Goal: Obtain resource: Download file/media

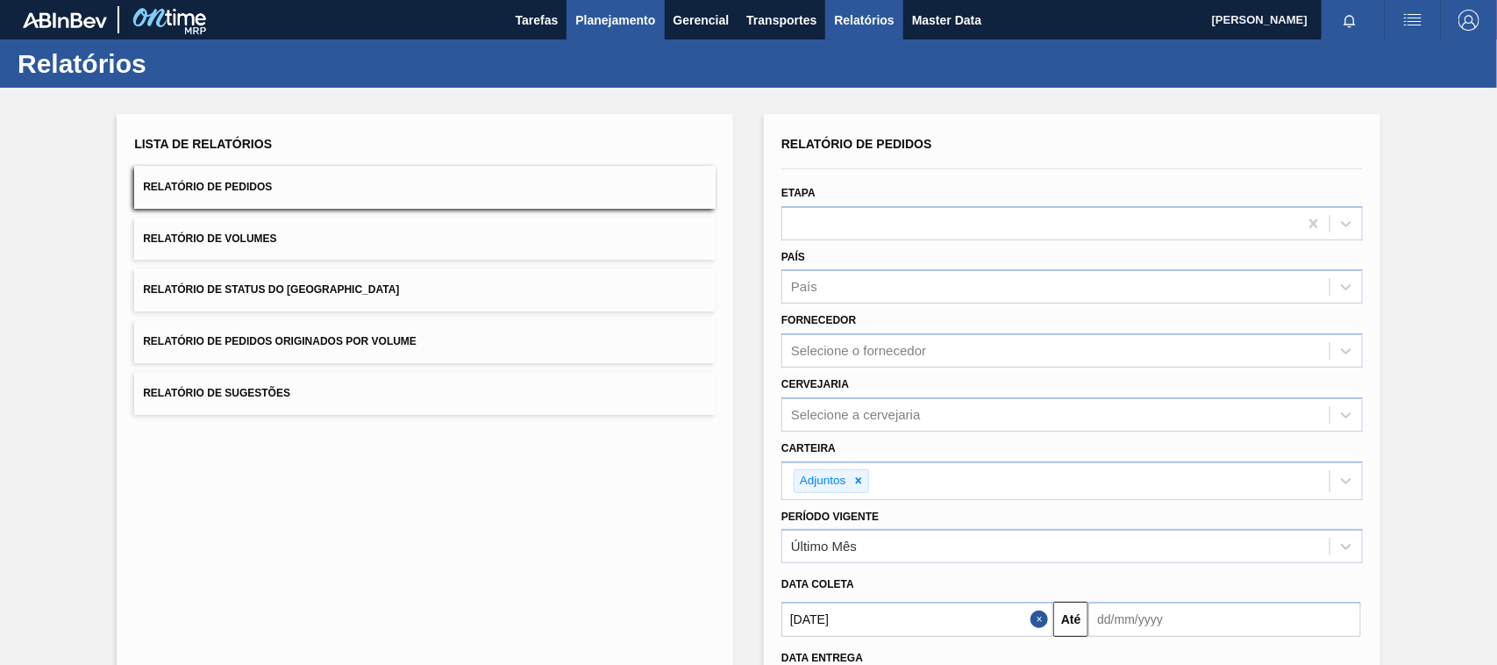
click at [585, 7] on button "Planejamento" at bounding box center [615, 19] width 97 height 39
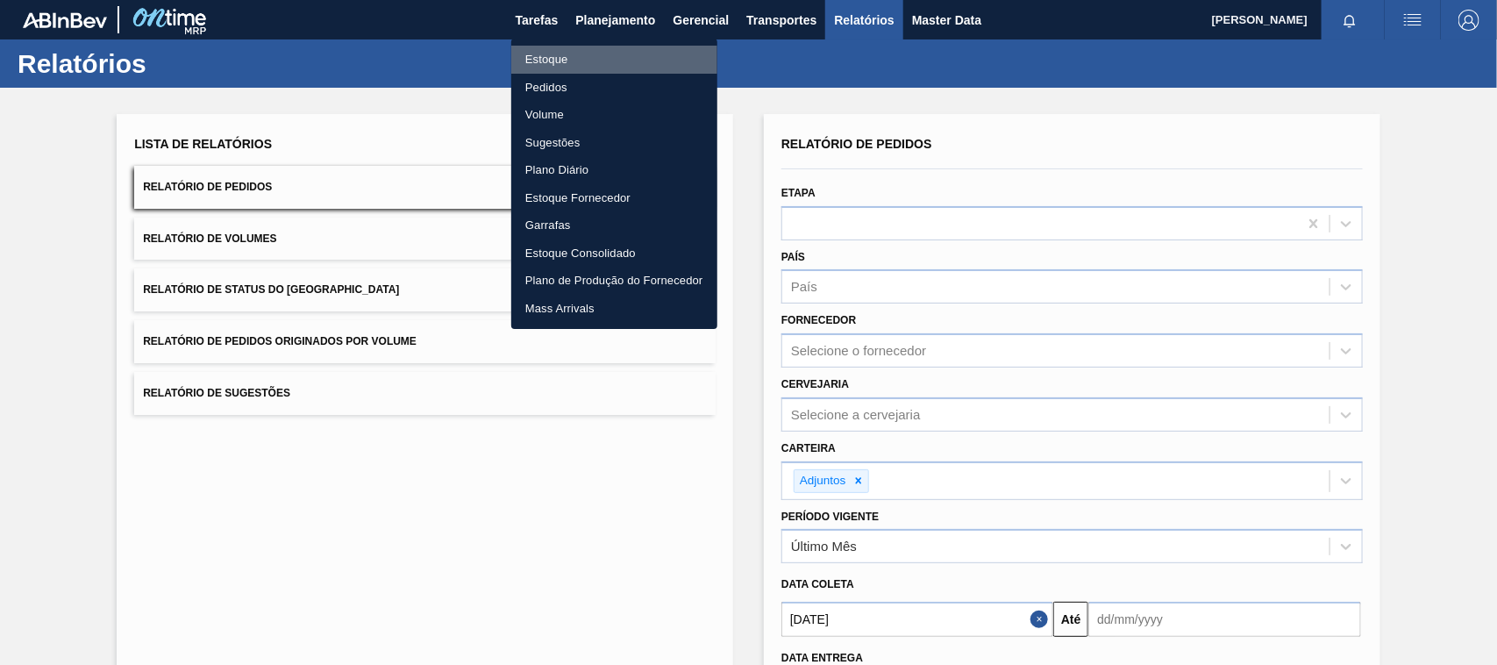
click at [558, 62] on li "Estoque" at bounding box center [614, 60] width 206 height 28
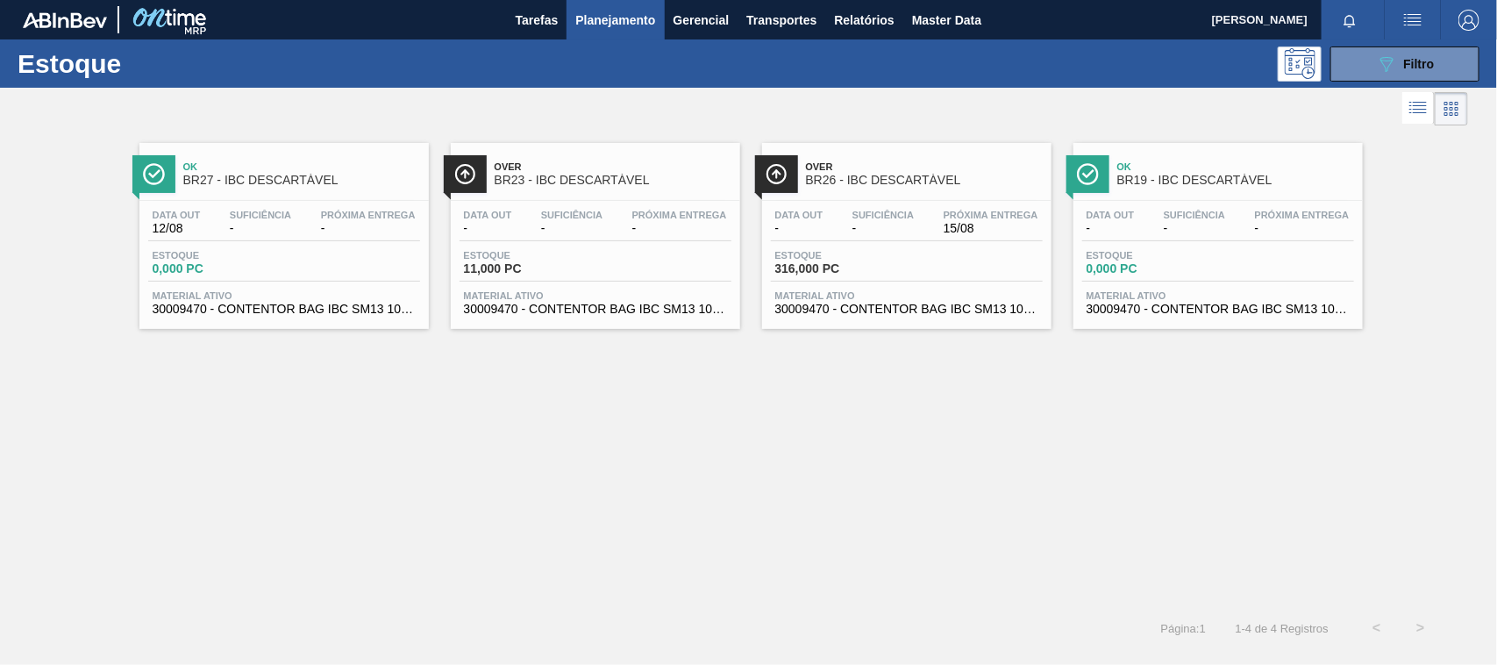
click at [888, 175] on span "BR26 - IBC DESCARTÁVEL" at bounding box center [924, 180] width 237 height 13
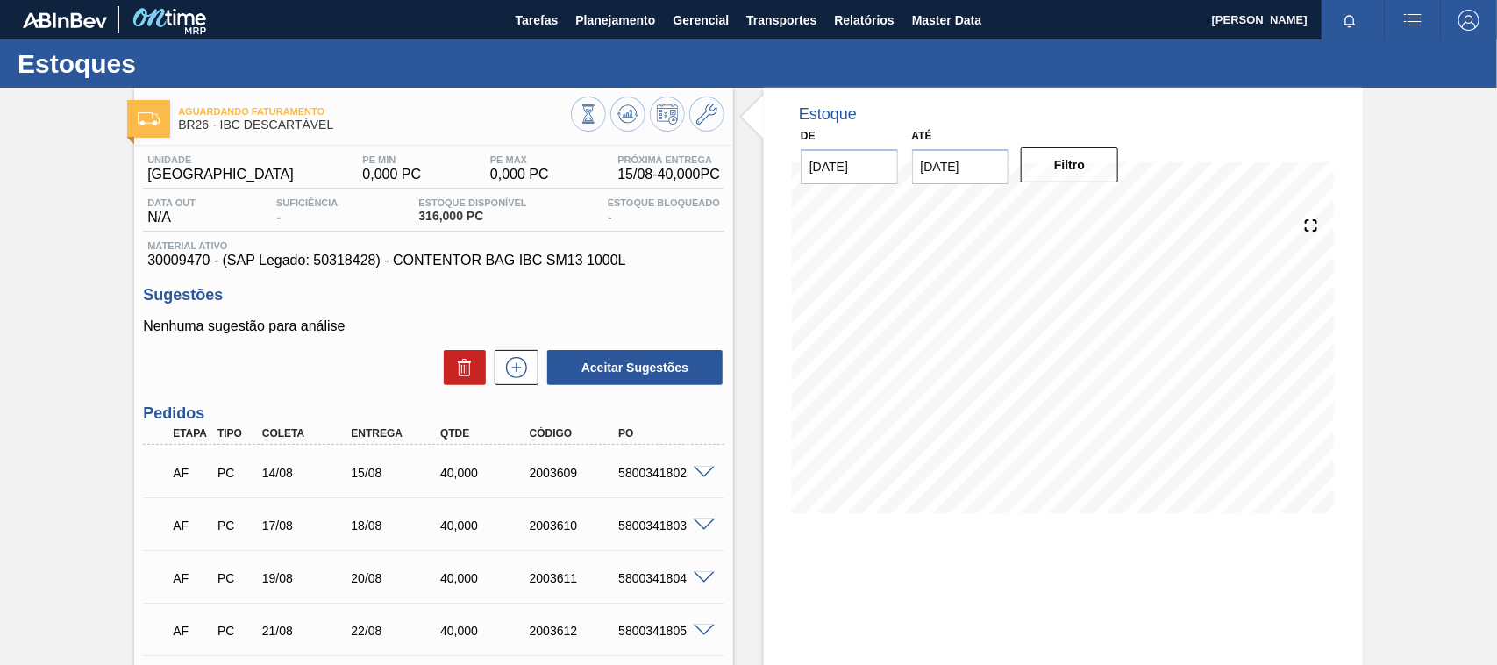
scroll to position [90, 0]
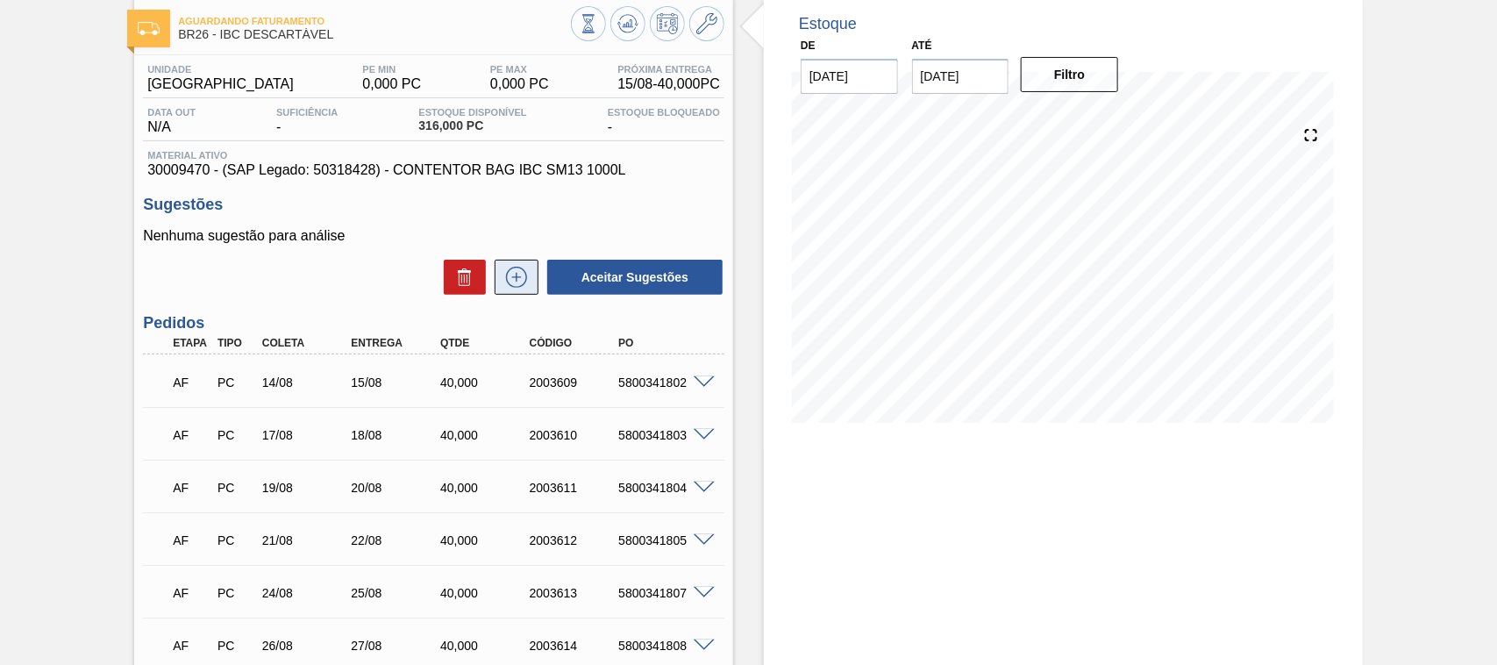
click at [503, 279] on icon at bounding box center [517, 277] width 28 height 21
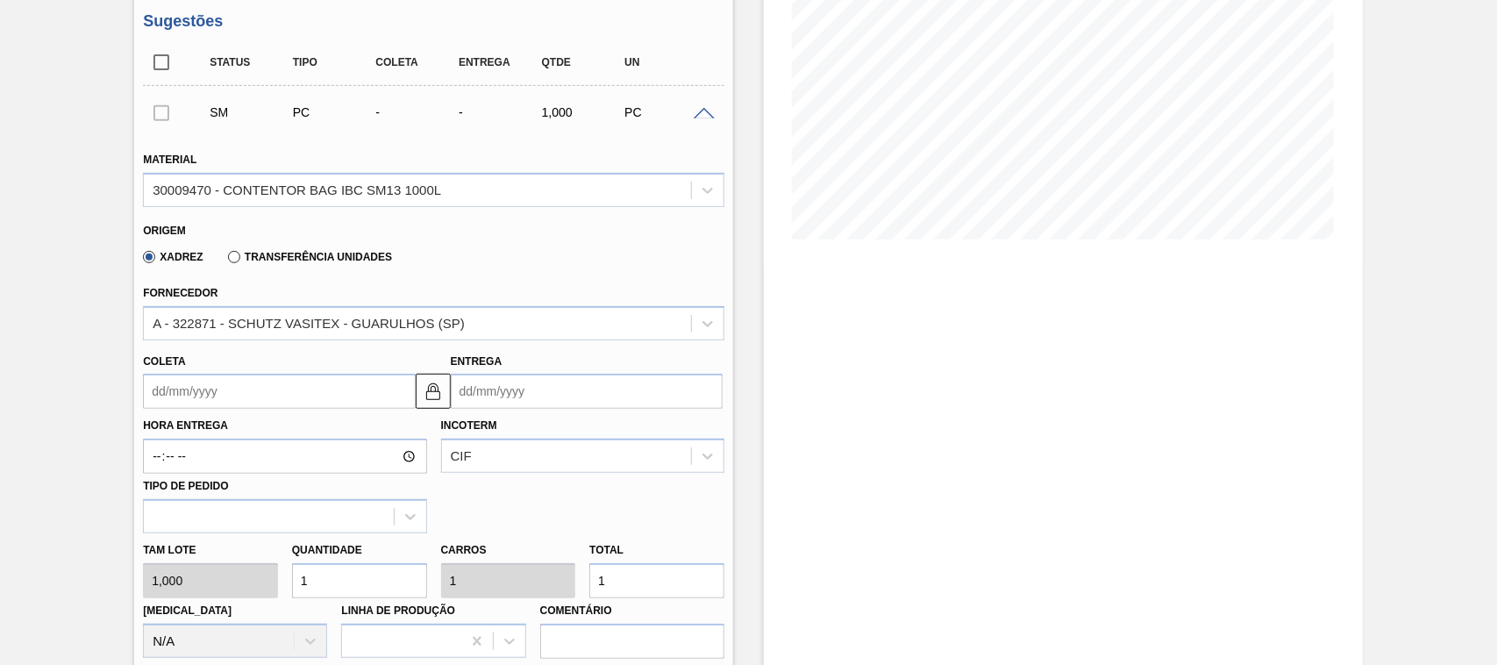
scroll to position [365, 0]
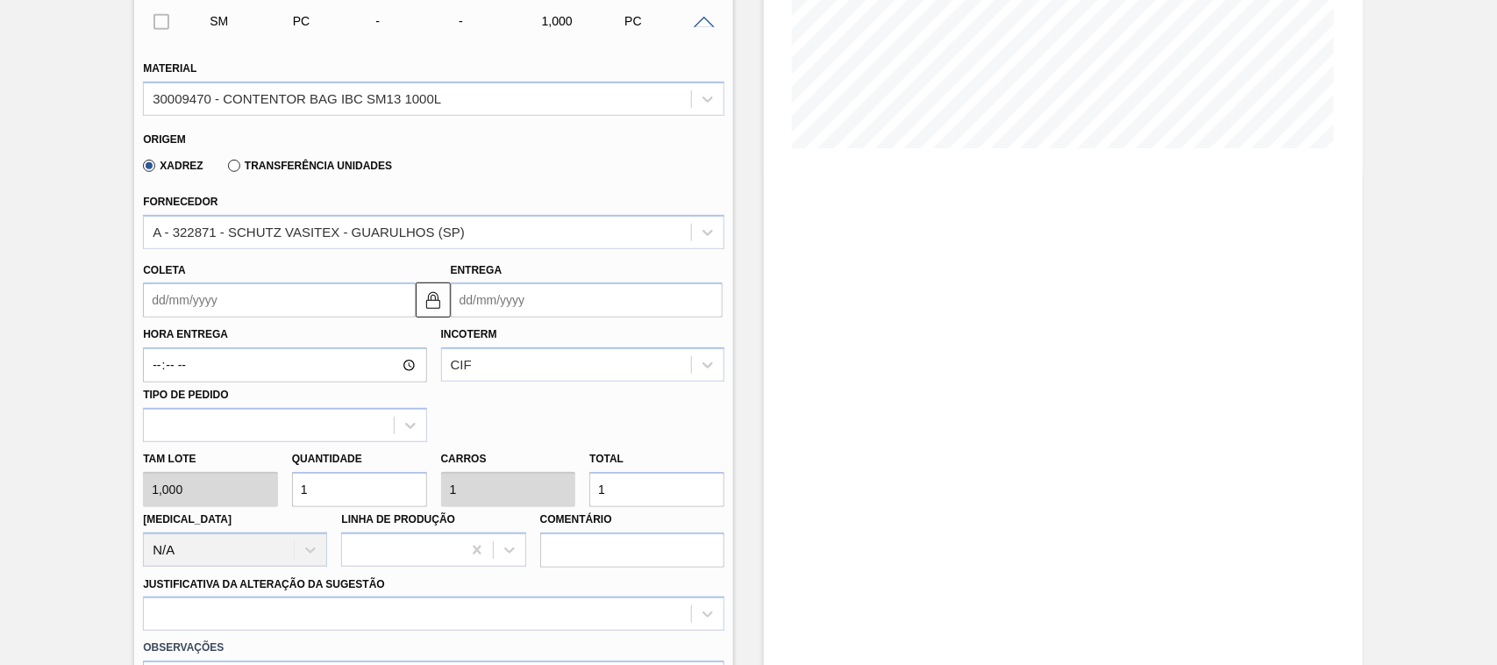
click at [523, 309] on input "Entrega" at bounding box center [587, 299] width 272 height 35
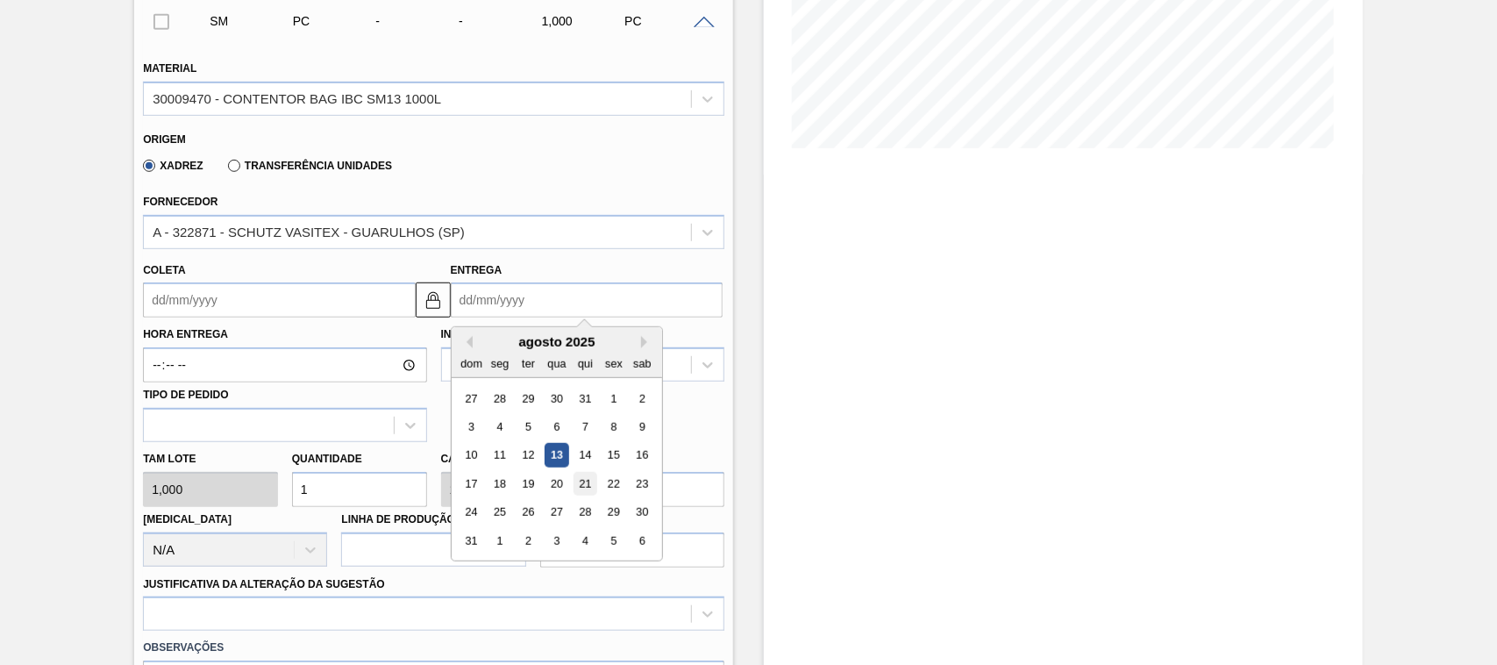
click at [584, 487] on div "21" at bounding box center [586, 484] width 24 height 24
type input "[DATE]"
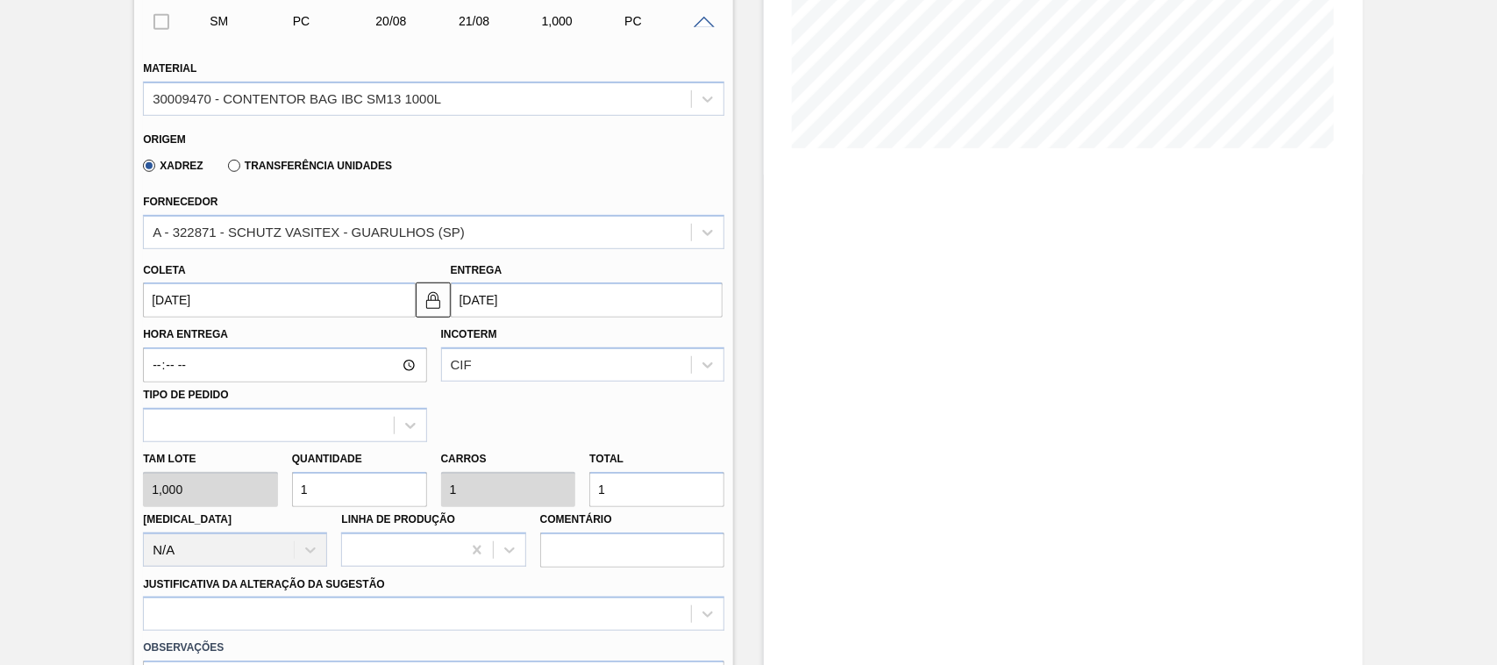
drag, startPoint x: 326, startPoint y: 492, endPoint x: 279, endPoint y: 493, distance: 47.4
click at [279, 493] on div "Tam lote 1,000 Quantidade 1 Carros 1 Total 1 Doca N/A Linha de Produção Comentá…" at bounding box center [434, 504] width 596 height 125
type input "4"
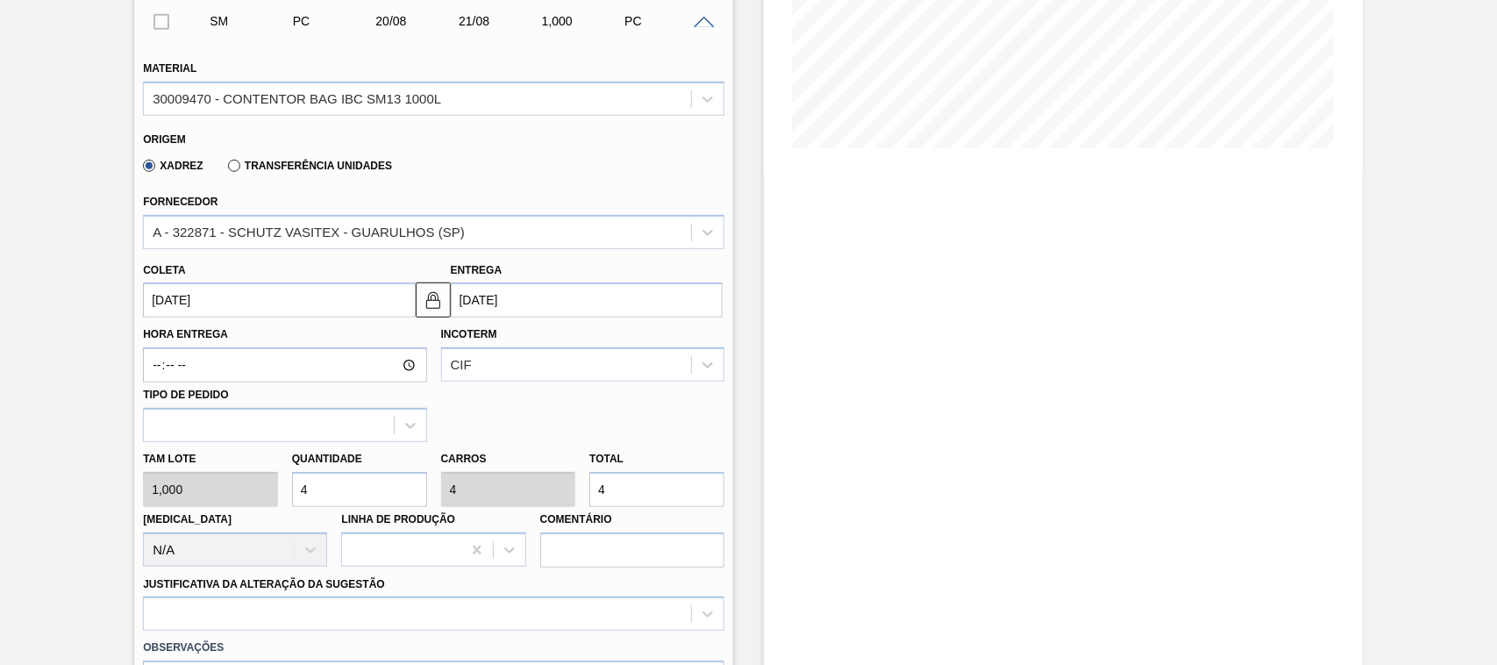
type input "40"
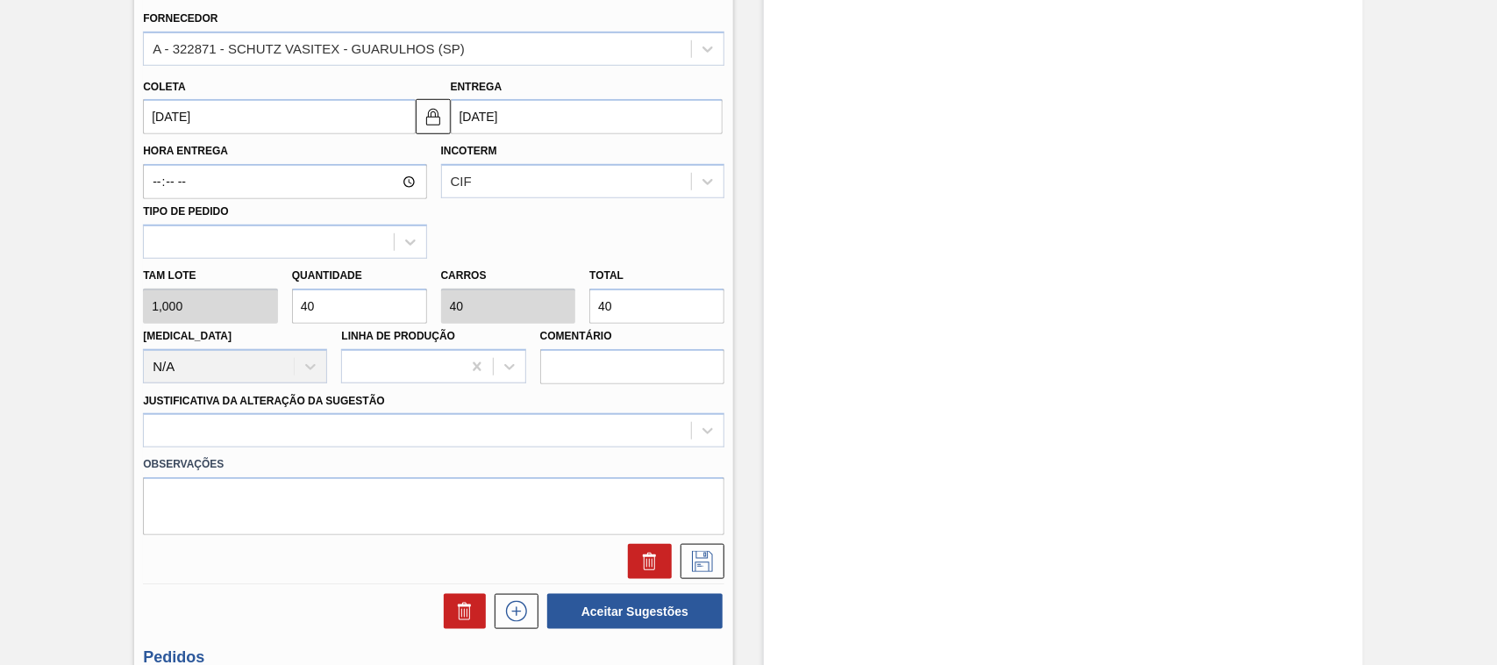
type input "40"
click at [242, 449] on div "Observações" at bounding box center [434, 491] width 596 height 88
click at [231, 431] on div at bounding box center [434, 430] width 582 height 34
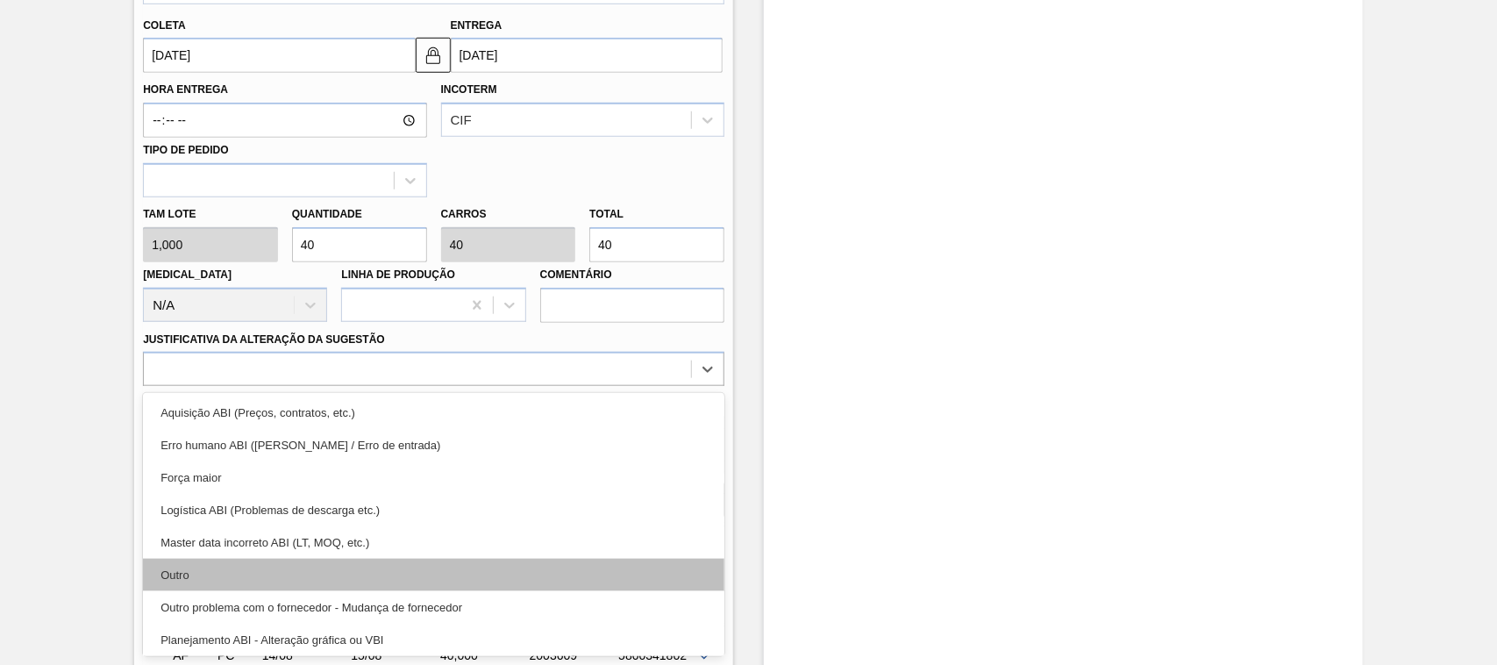
click at [180, 580] on div "Outro" at bounding box center [434, 575] width 582 height 32
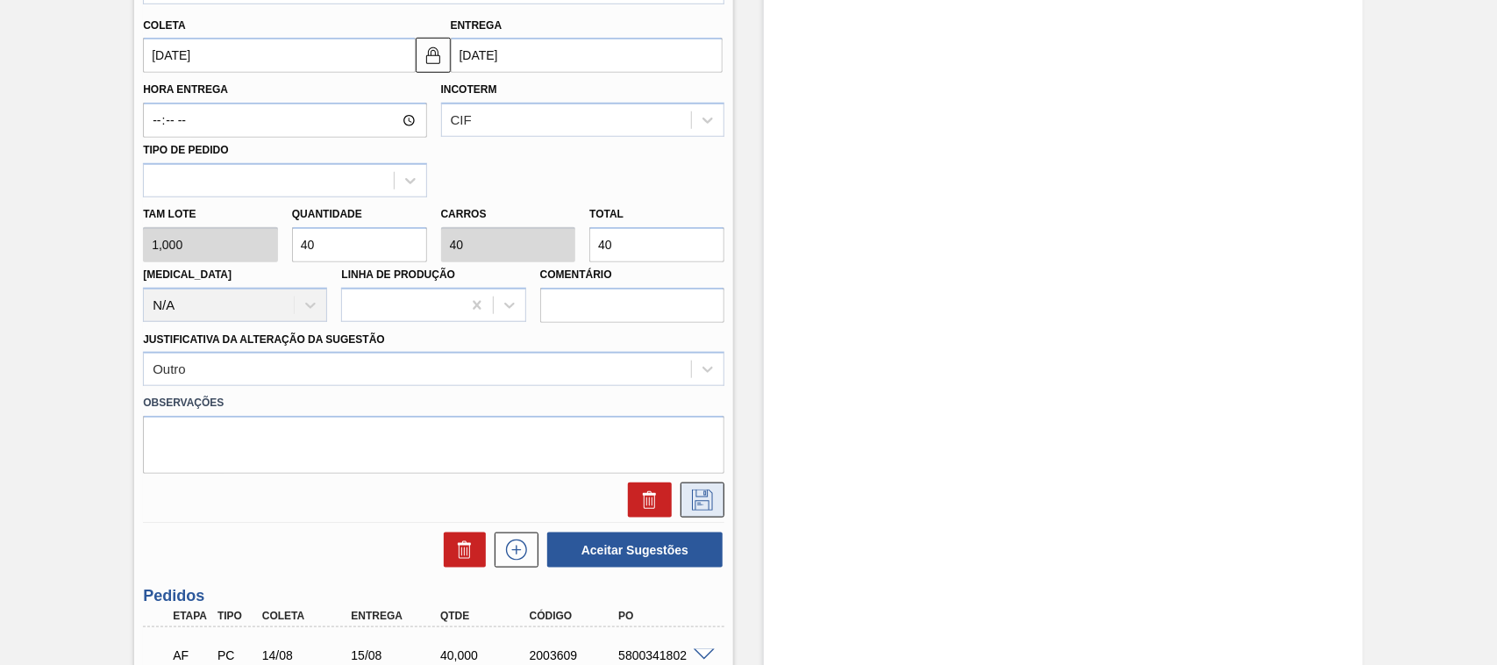
click at [684, 498] on button at bounding box center [703, 499] width 44 height 35
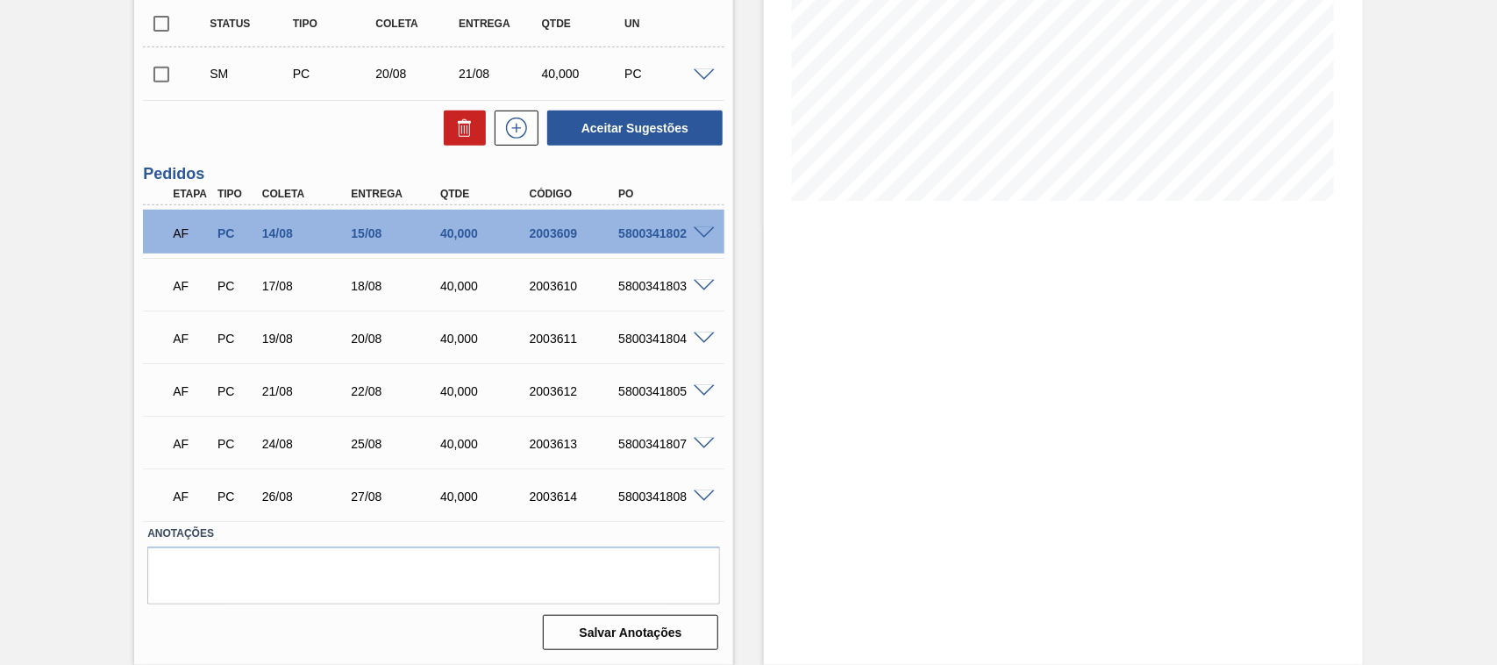
scroll to position [130, 0]
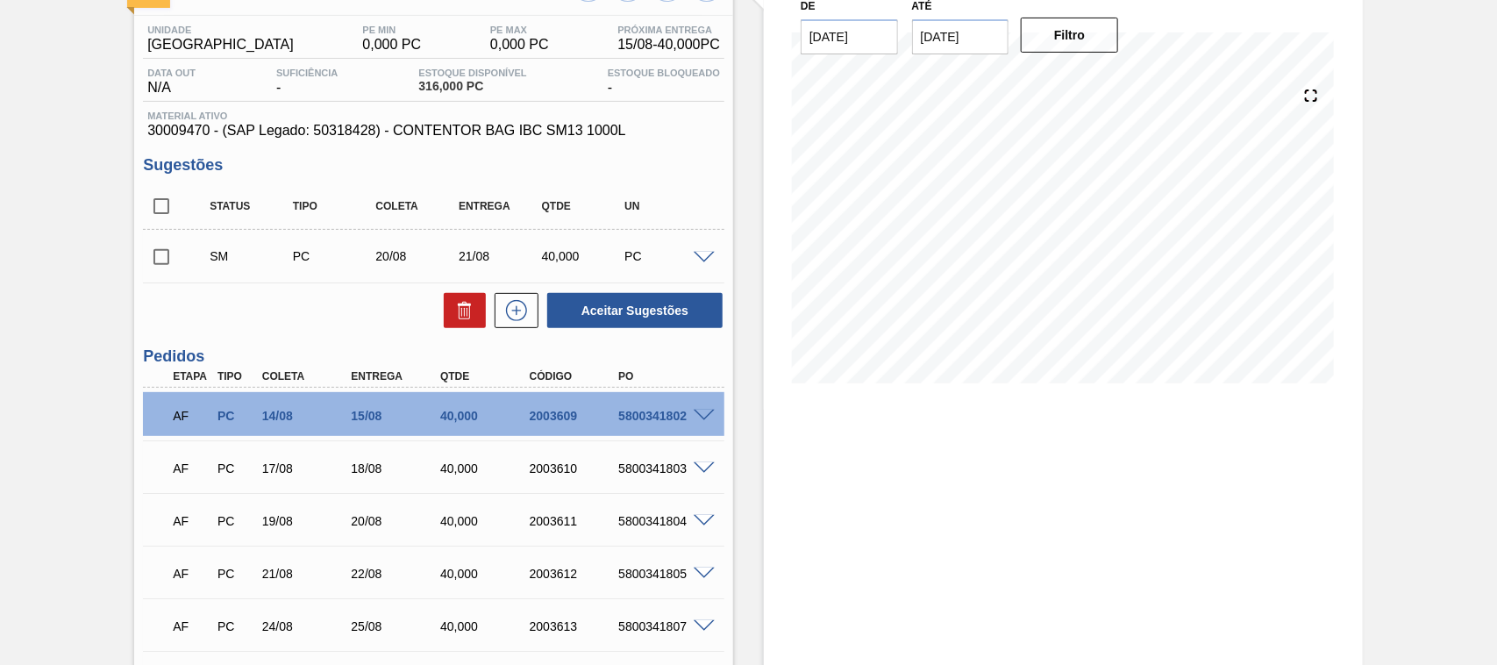
click at [159, 259] on input "checkbox" at bounding box center [161, 257] width 37 height 37
click at [662, 308] on button "Aceitar Sugestões" at bounding box center [634, 310] width 175 height 35
checkbox input "false"
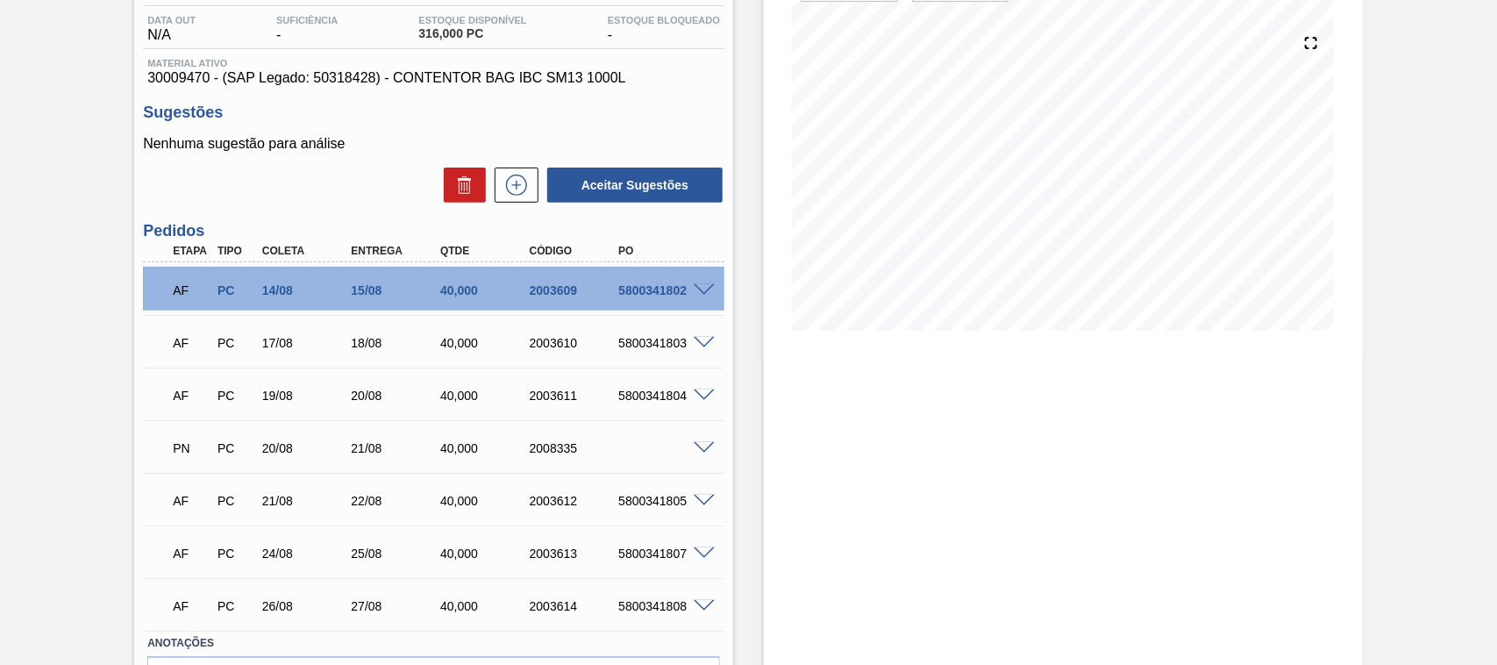
scroll to position [90, 0]
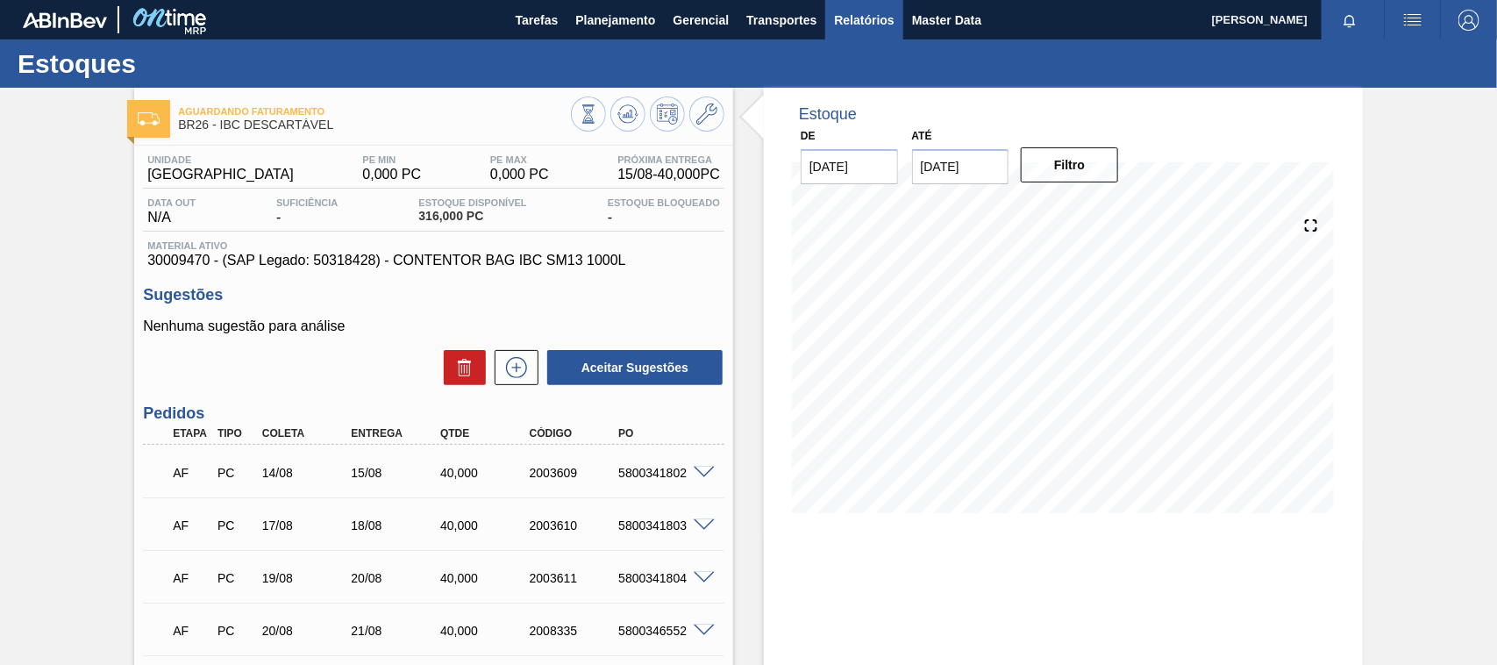
click at [856, 15] on span "Relatórios" at bounding box center [864, 20] width 60 height 21
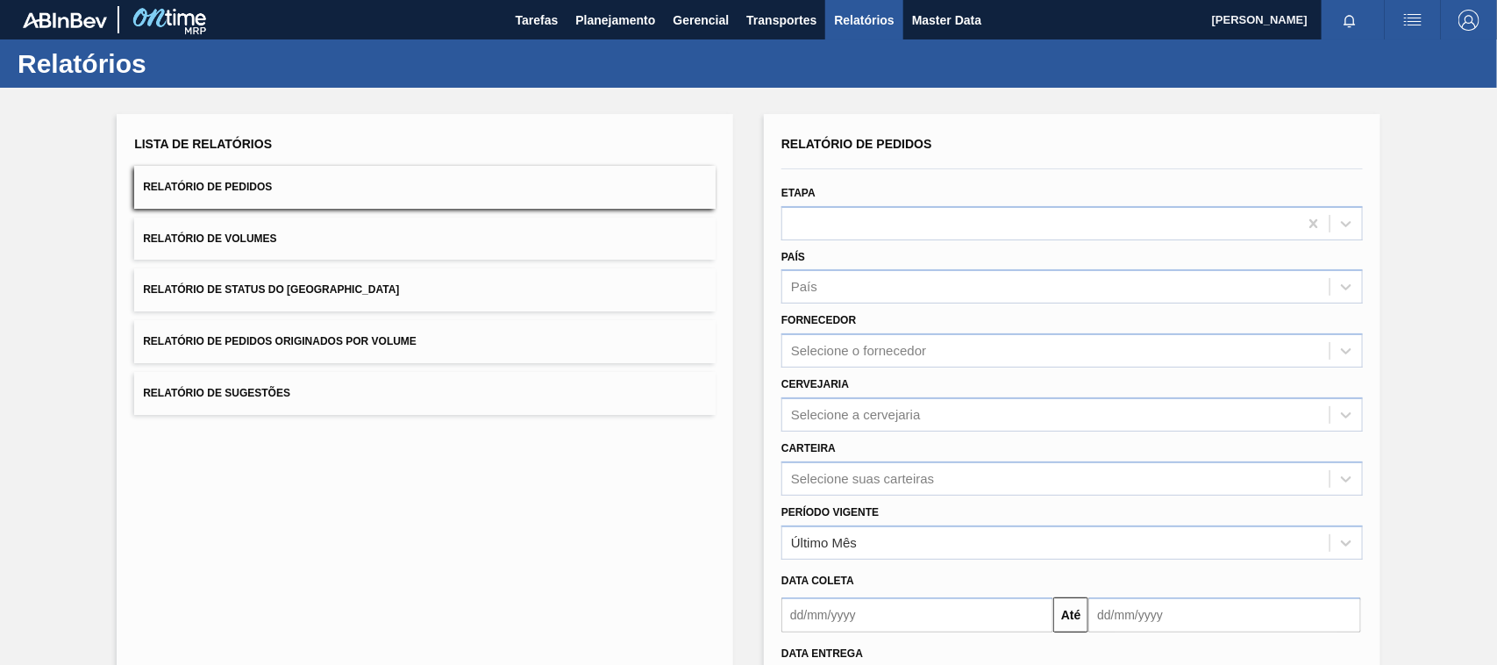
click at [354, 332] on button "Relatório de Pedidos Originados por Volume" at bounding box center [425, 341] width 582 height 43
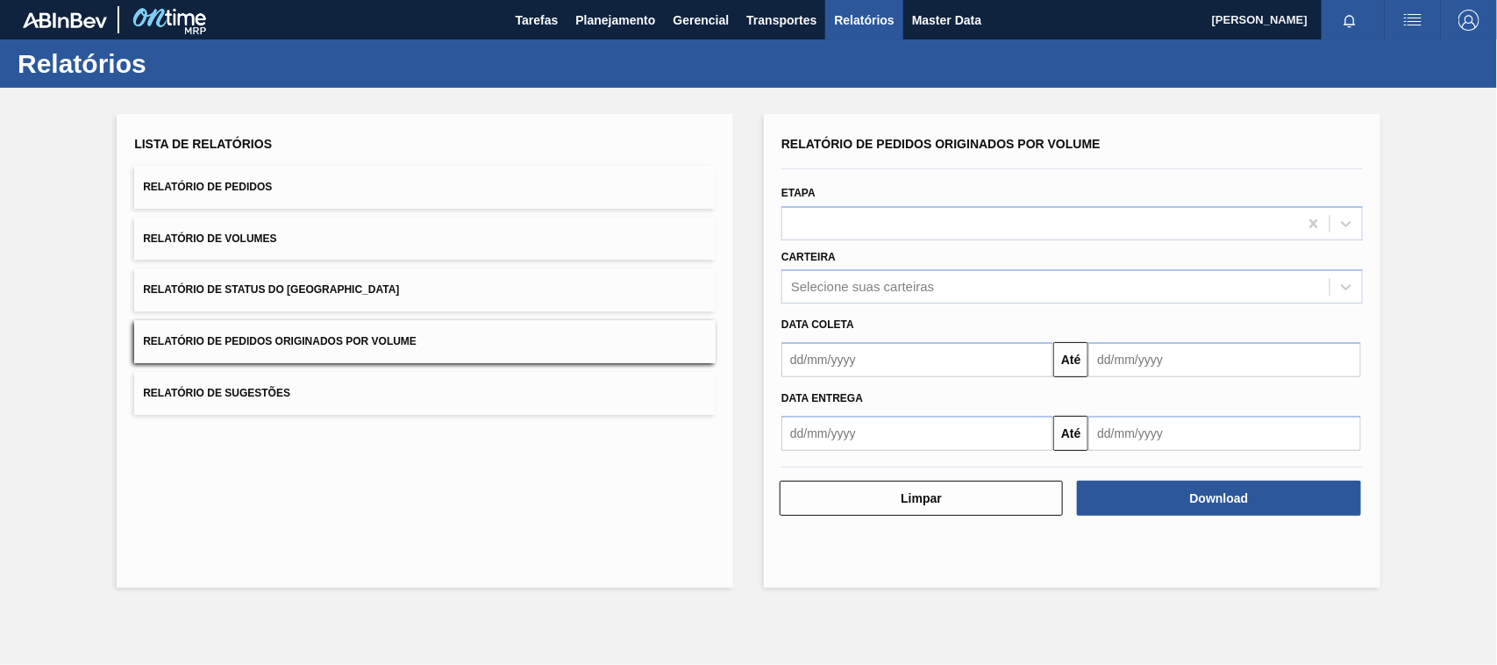
click at [386, 345] on span "Relatório de Pedidos Originados por Volume" at bounding box center [280, 341] width 274 height 12
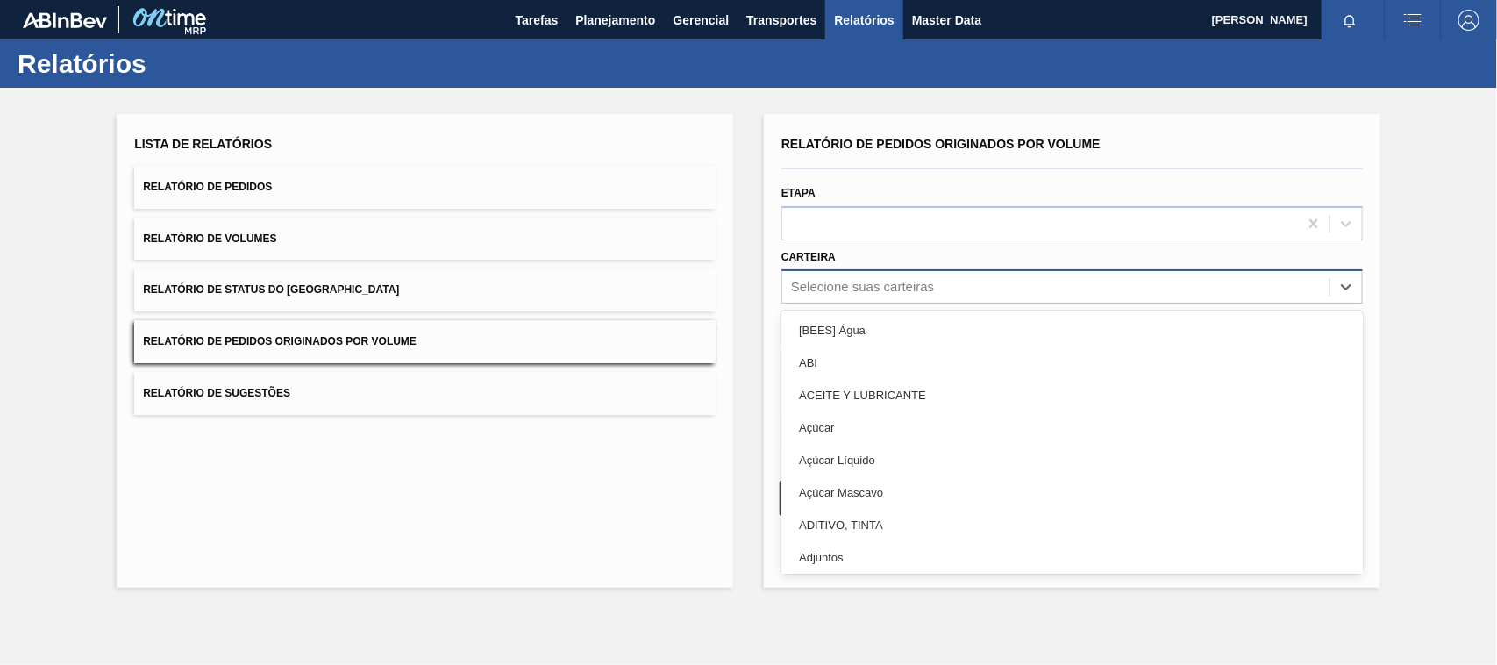
click at [844, 283] on div "Selecione suas carteiras" at bounding box center [862, 287] width 143 height 15
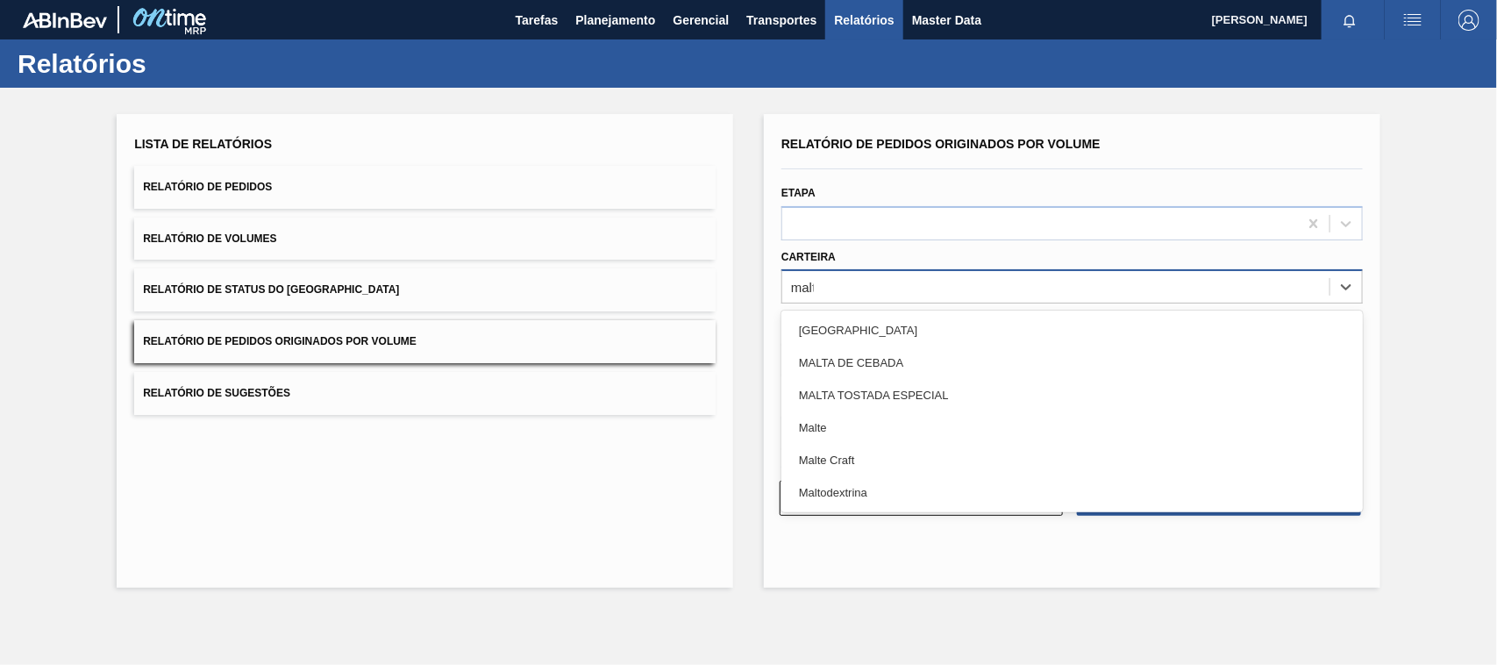
type input "malte"
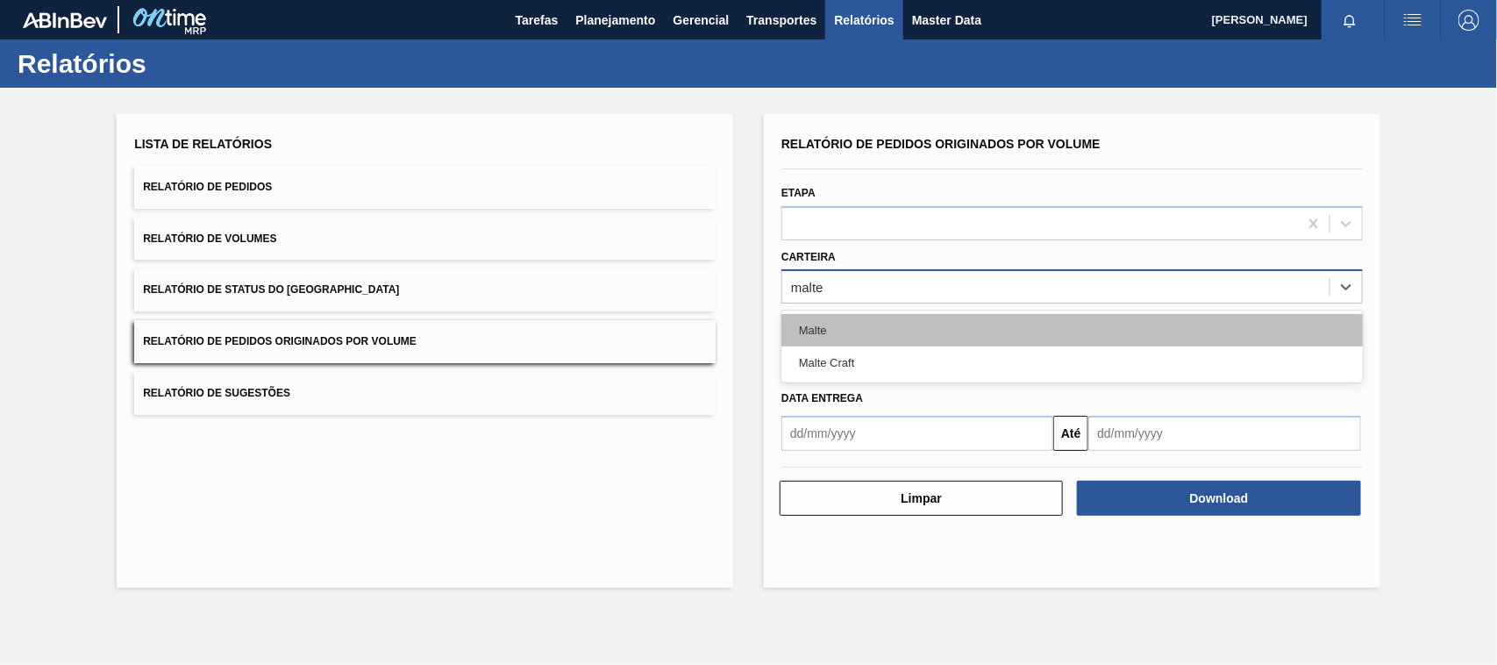
click at [818, 330] on div "Malte" at bounding box center [1073, 330] width 582 height 32
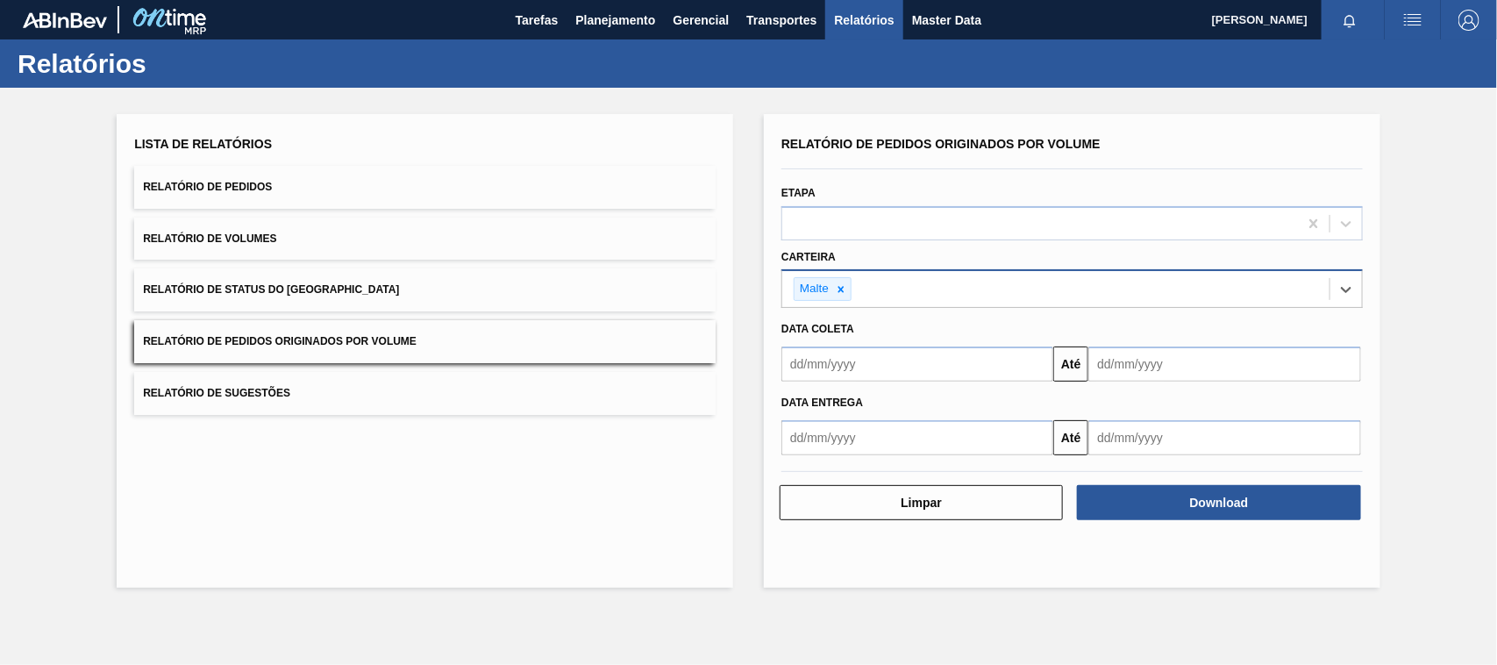
click at [833, 371] on input "text" at bounding box center [918, 363] width 272 height 35
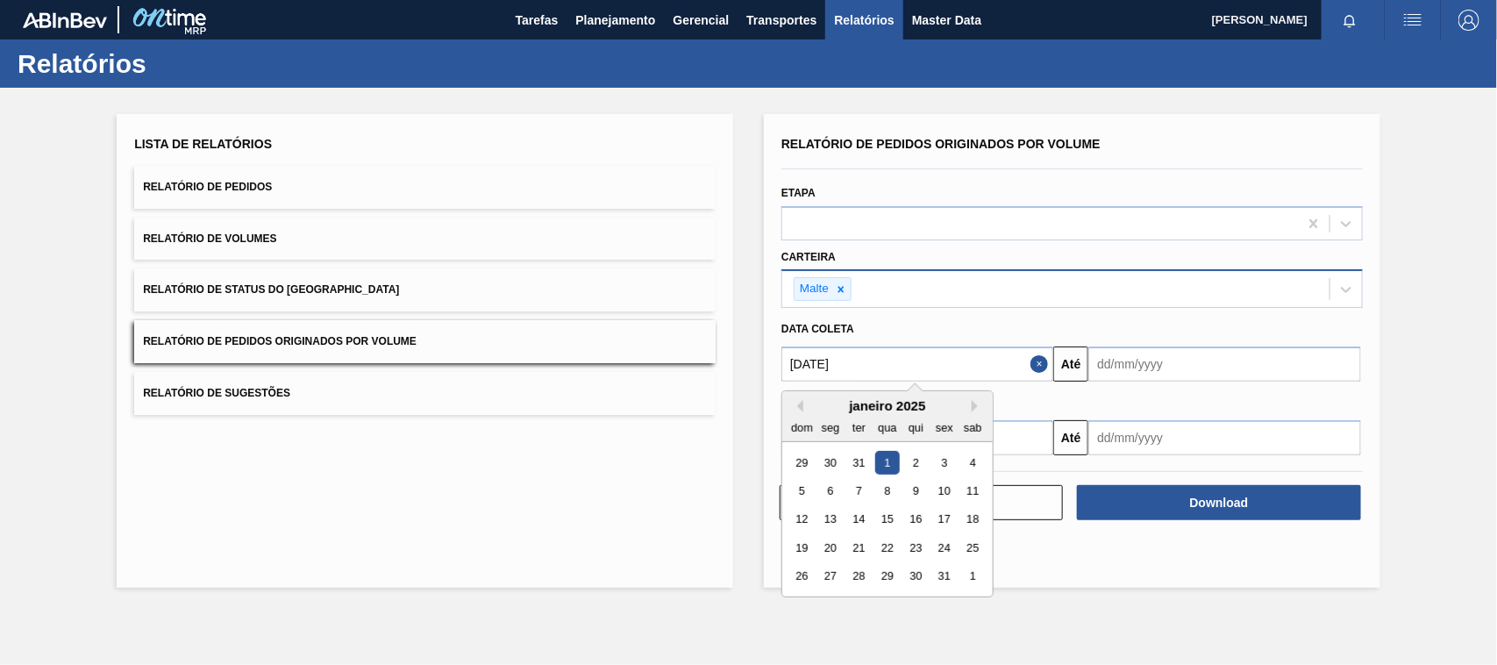
type input "[DATE]"
click at [884, 467] on div "1" at bounding box center [887, 463] width 24 height 24
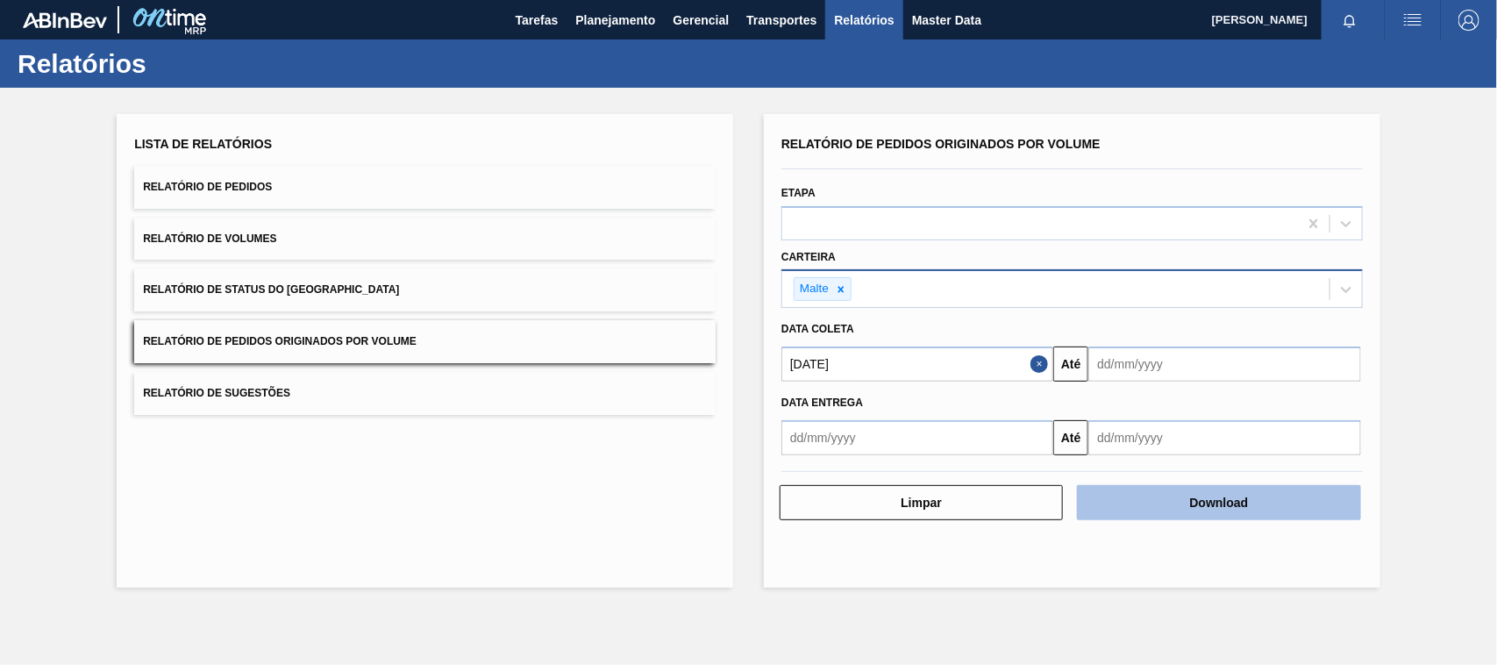
click at [1138, 496] on button "Download" at bounding box center [1218, 502] width 283 height 35
